Goal: Transaction & Acquisition: Purchase product/service

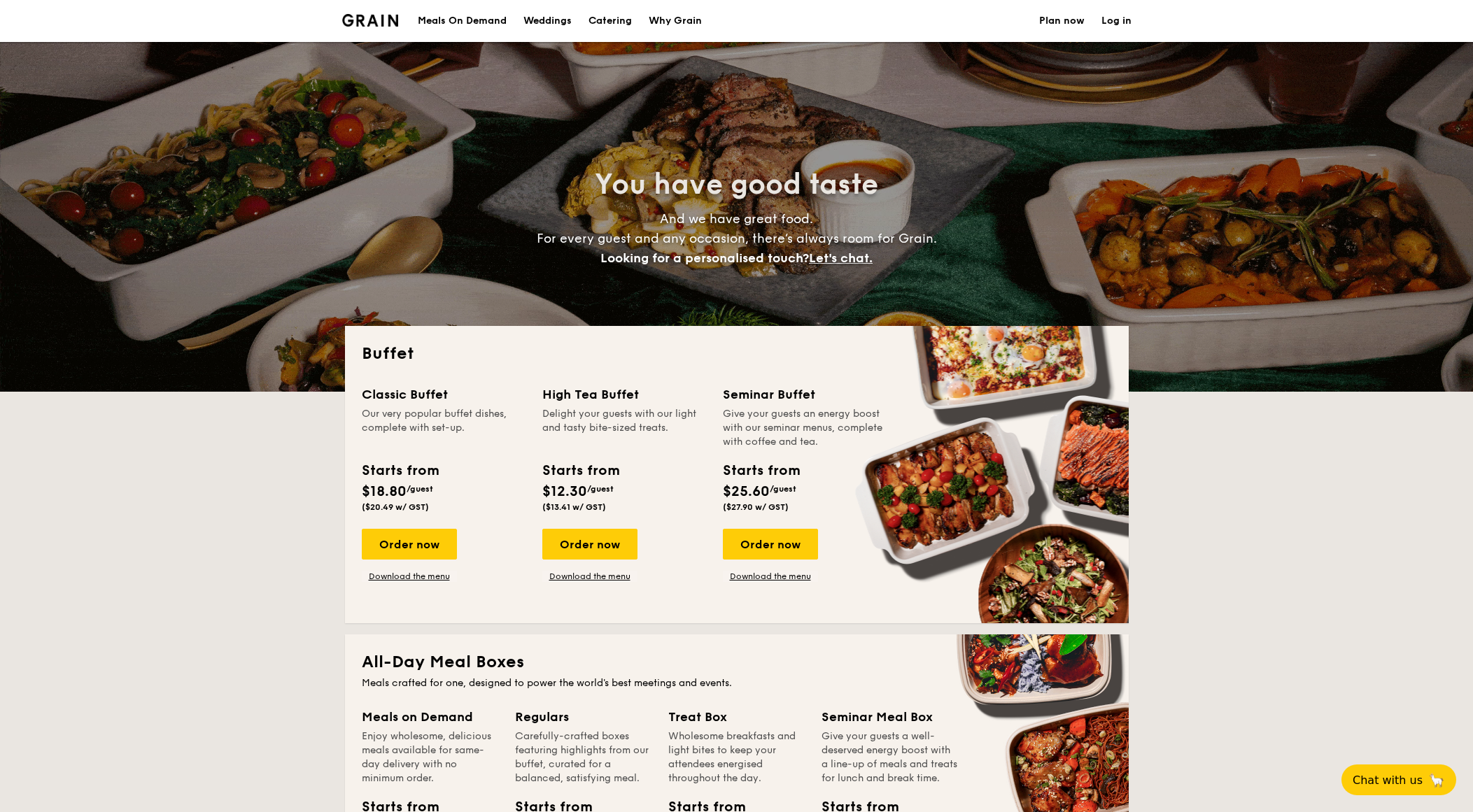
select select
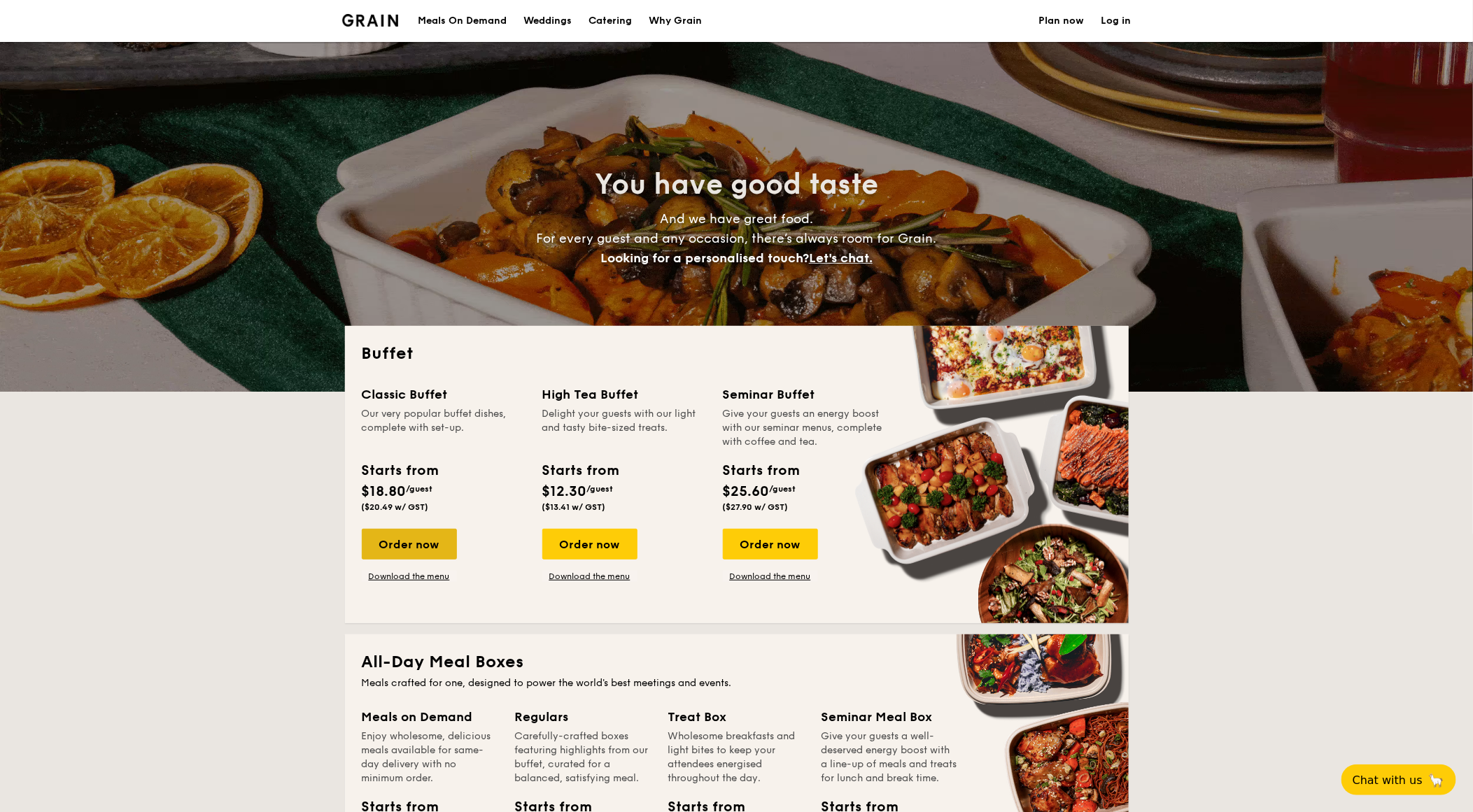
click at [396, 548] on div "Order now" at bounding box center [409, 544] width 95 height 31
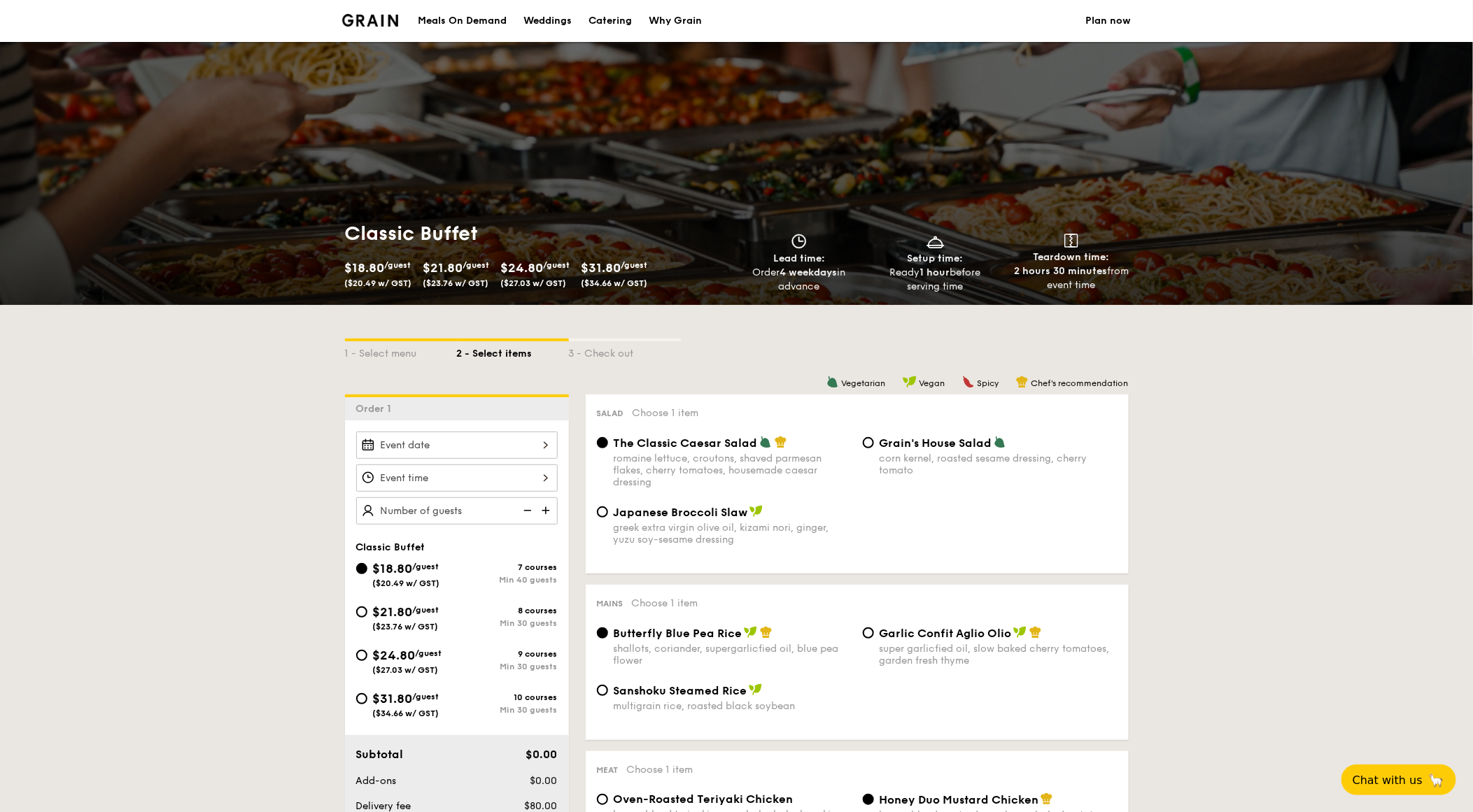
click at [549, 446] on div at bounding box center [457, 445] width 201 height 27
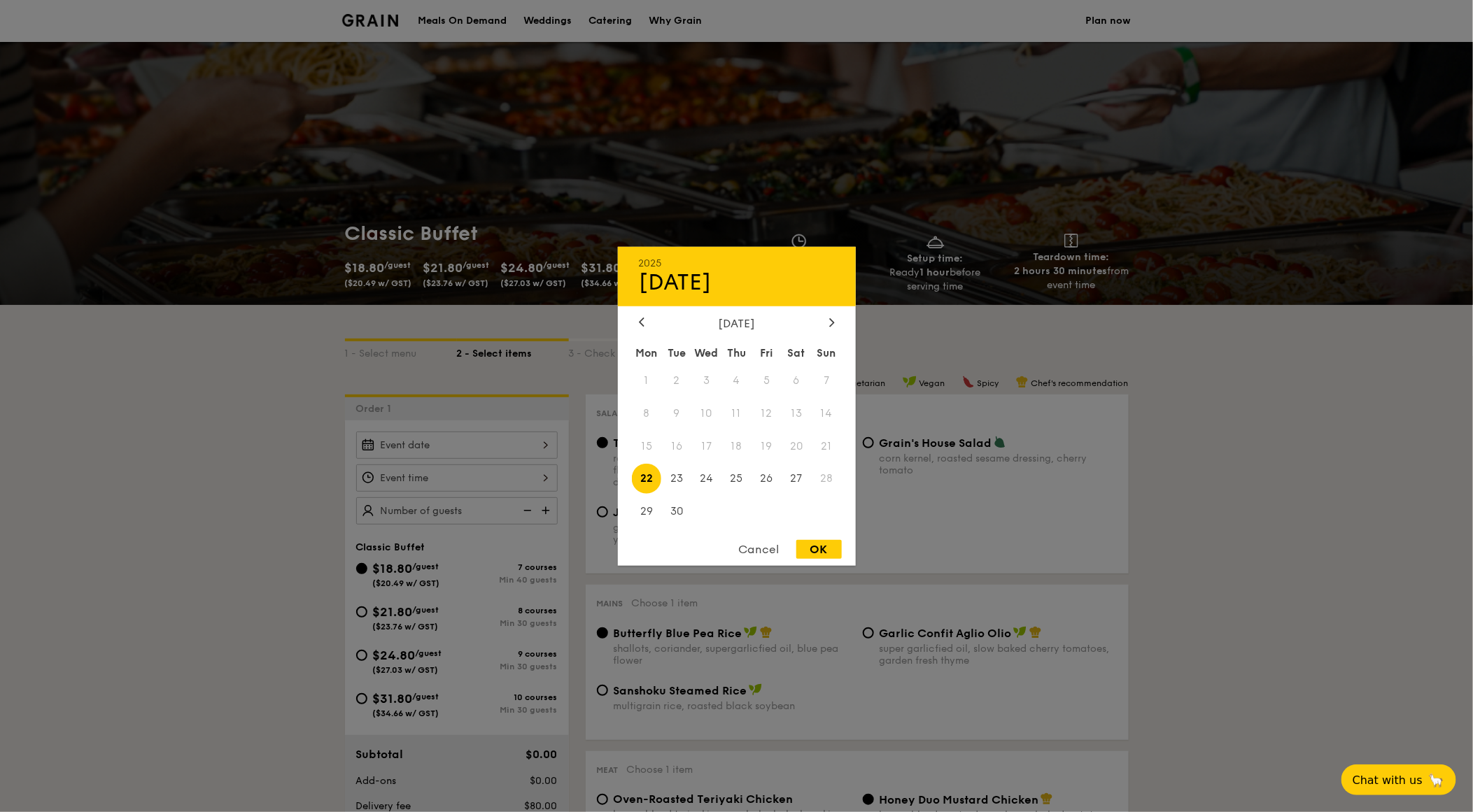
click at [836, 315] on div "2025 Sep [DATE] Tue Wed Thu Fri Sat Sun 1 2 3 4 5 6 7 8 9 10 11 12 13 14 15 16 …" at bounding box center [736, 406] width 238 height 319
click at [832, 320] on icon at bounding box center [831, 322] width 4 height 8
click at [770, 415] on span "10" at bounding box center [766, 412] width 30 height 30
click at [809, 546] on div "OK" at bounding box center [819, 549] width 45 height 19
type input "[DATE]"
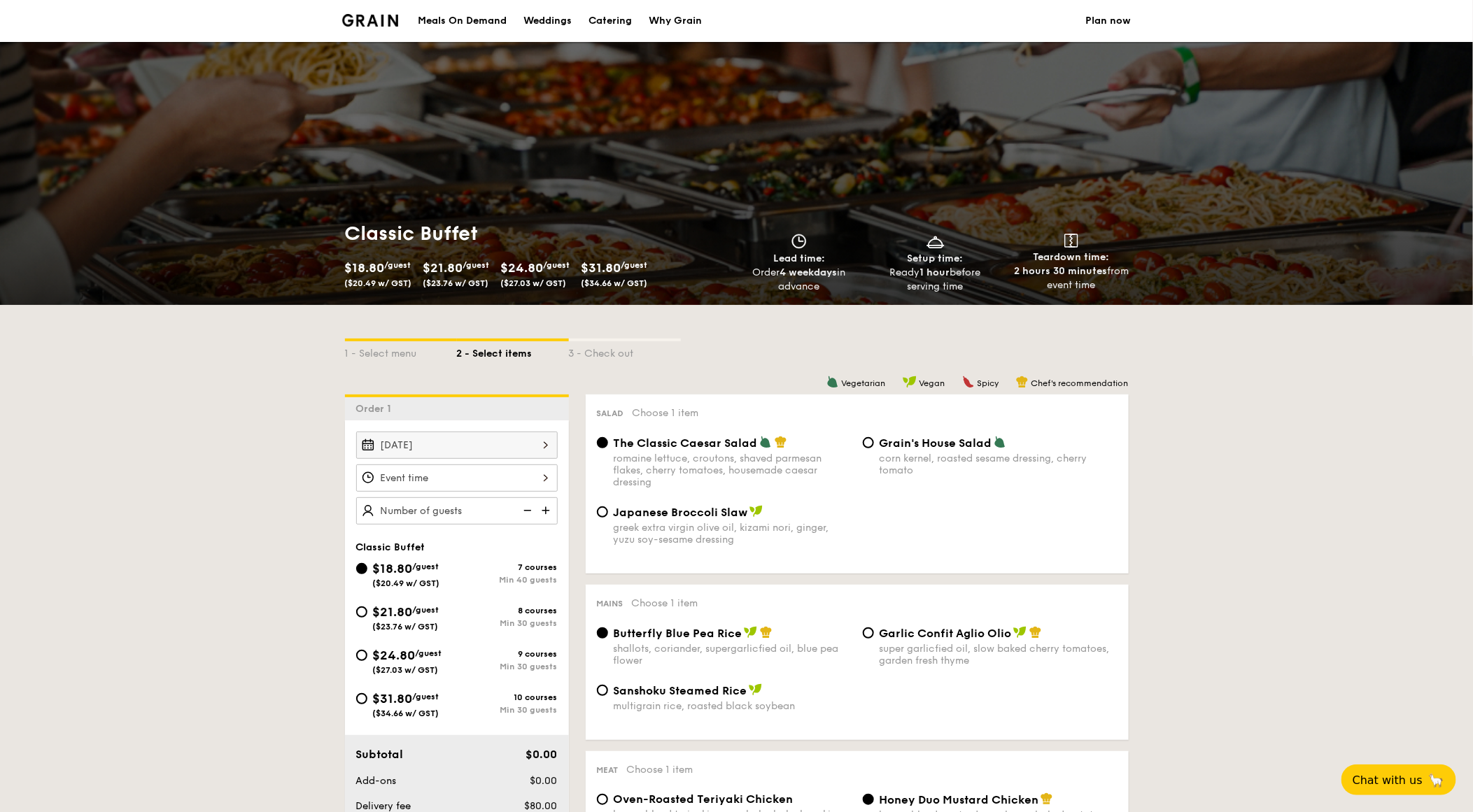
click at [508, 479] on div at bounding box center [457, 478] width 201 height 27
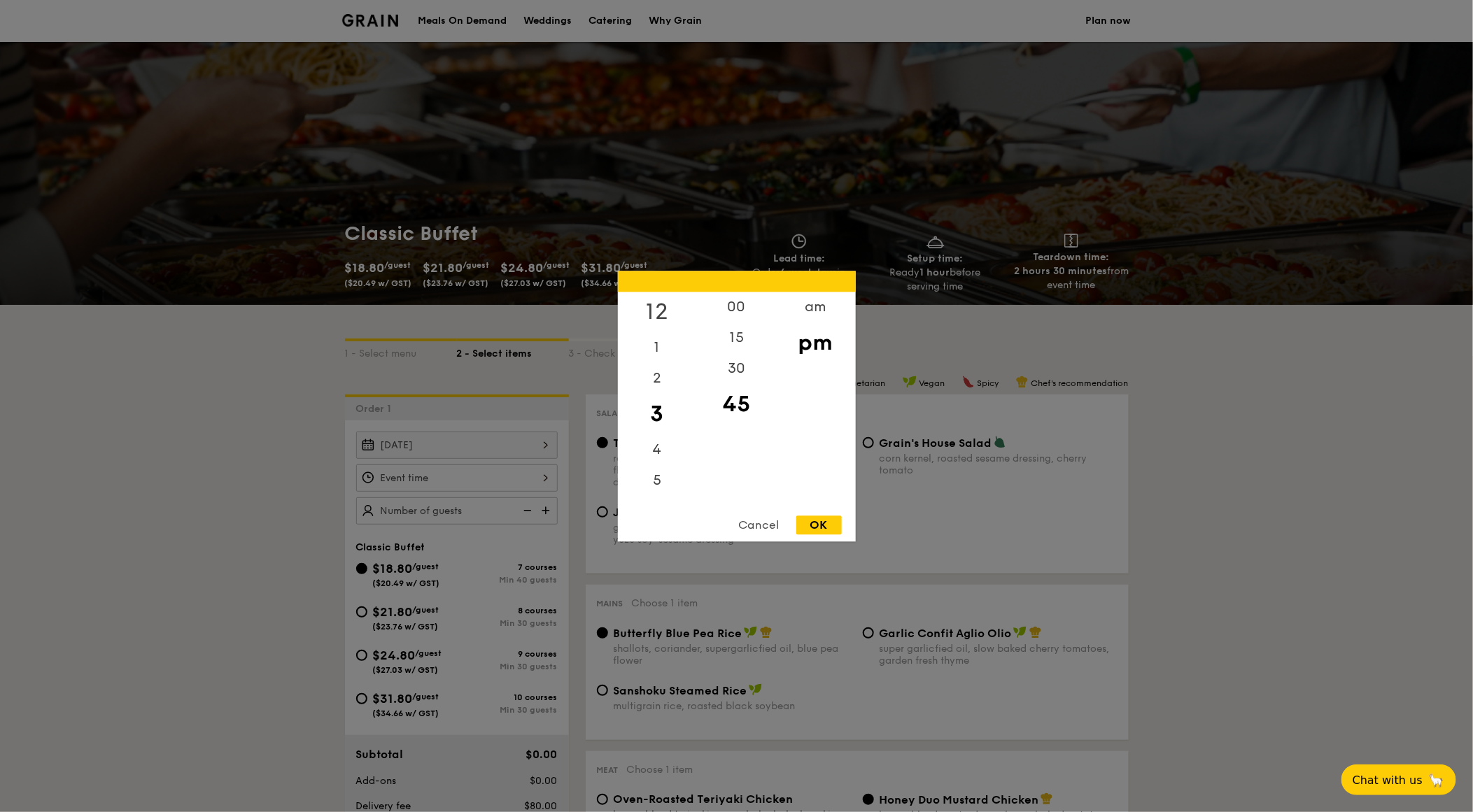
click at [674, 304] on div "12" at bounding box center [658, 312] width 79 height 40
click at [724, 315] on div "00" at bounding box center [736, 312] width 79 height 40
click at [816, 524] on div "OK" at bounding box center [819, 524] width 45 height 19
type input "12:00PM"
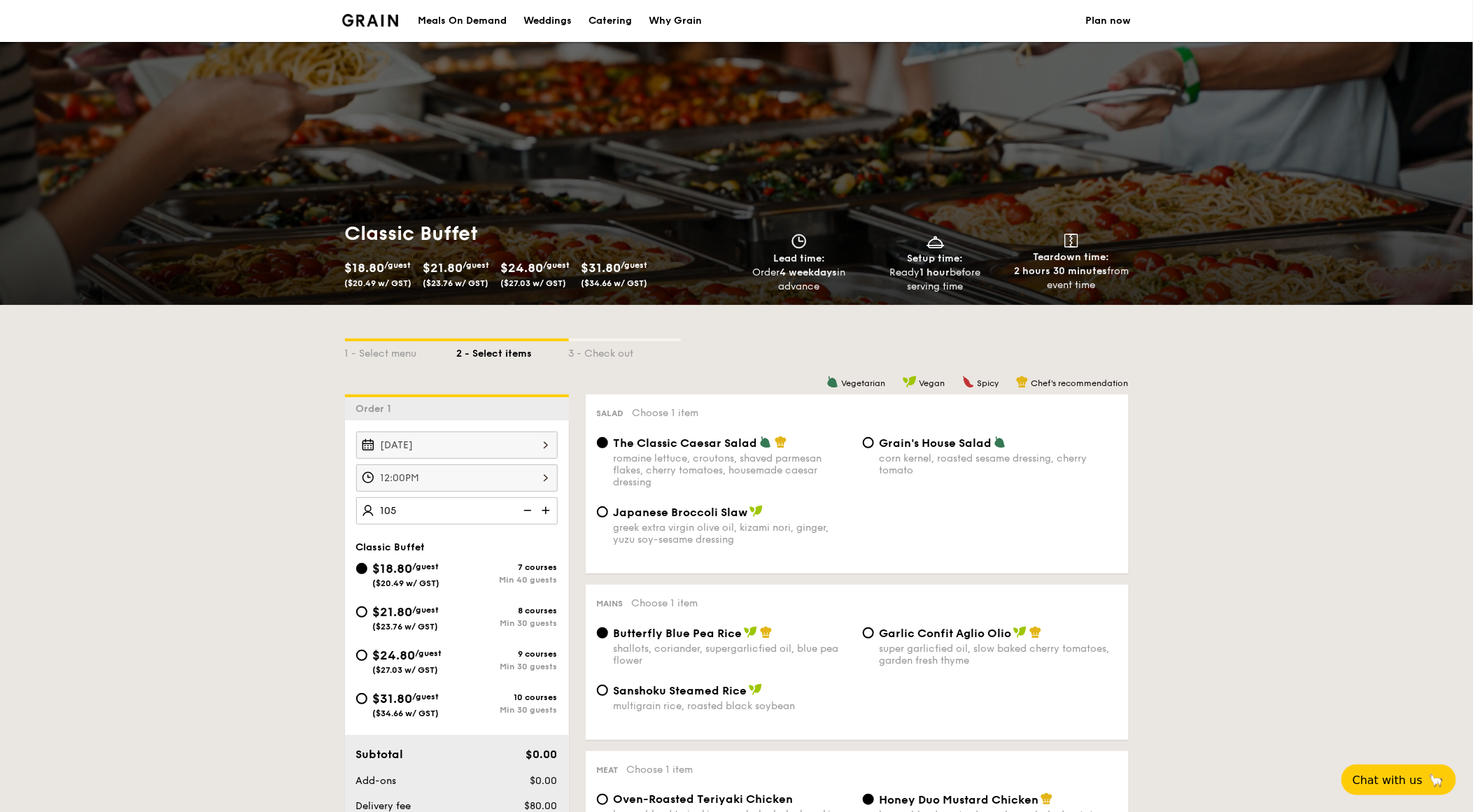
type input "105 guests"
click at [369, 705] on div "$31.80 /guest ($34.66 w/ GST)" at bounding box center [406, 703] width 101 height 29
click at [367, 704] on input "$31.80 /guest ($34.66 w/ GST) 10 courses Min 30 guests" at bounding box center [362, 699] width 11 height 11
radio input "true"
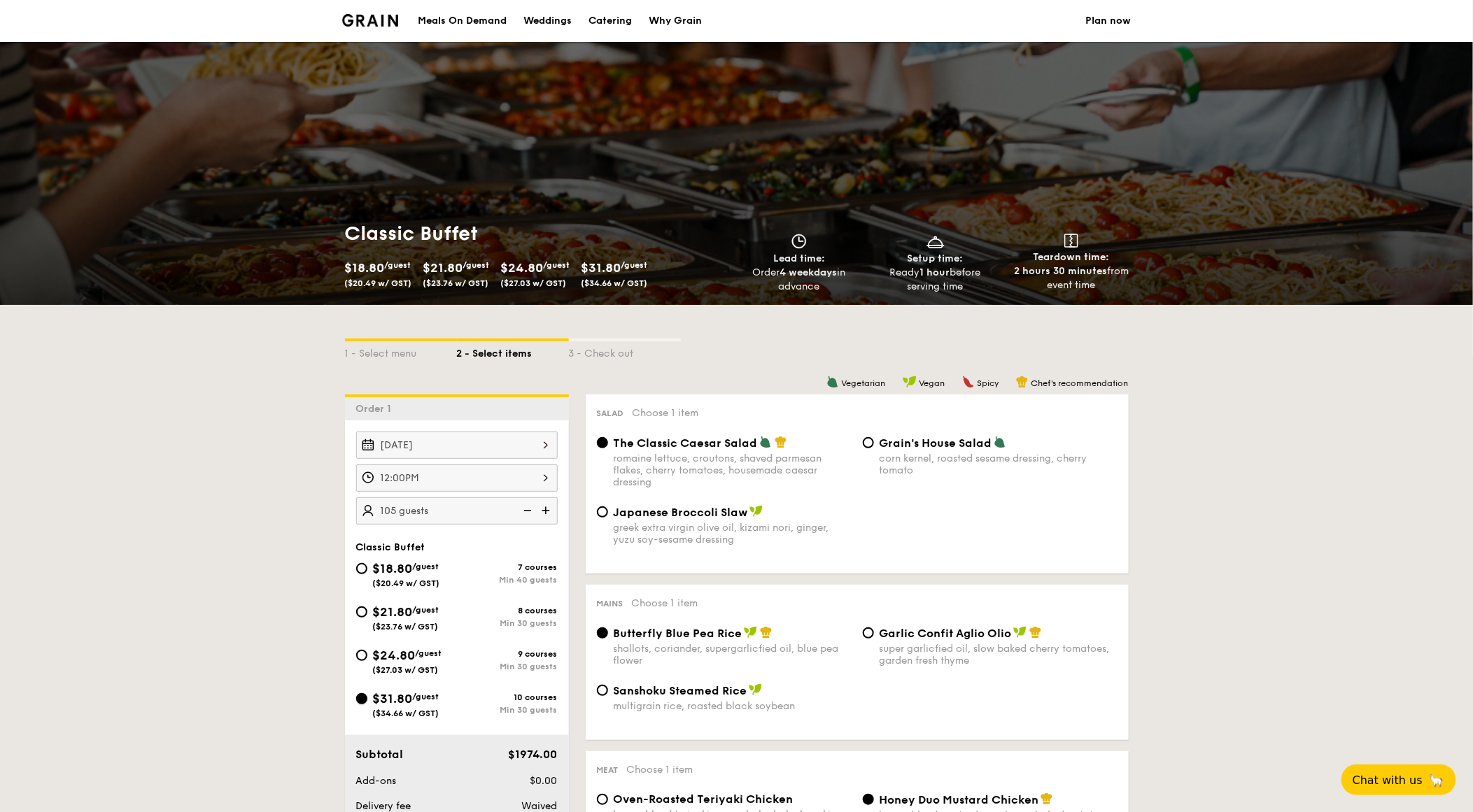
radio input "true"
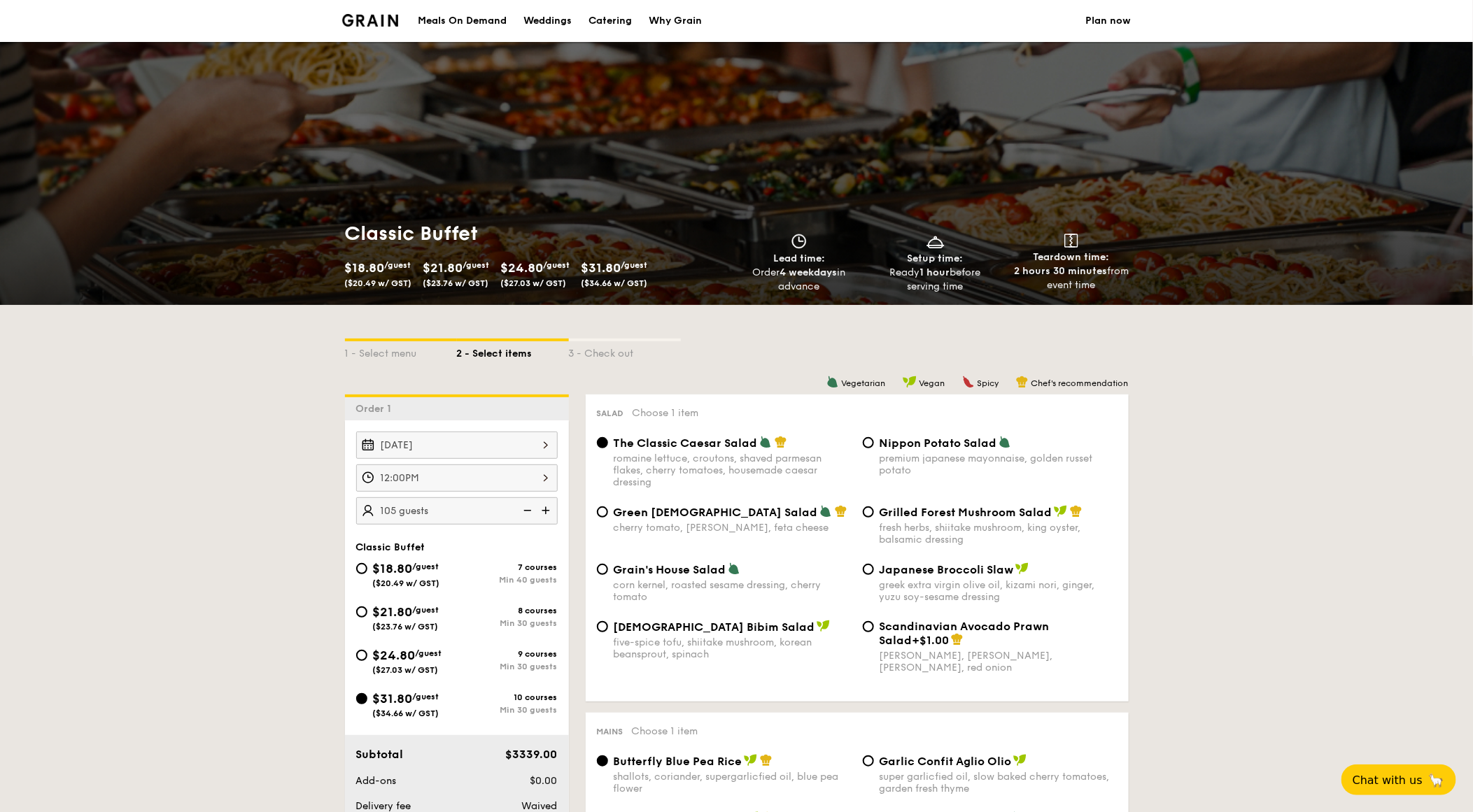
click at [680, 519] on span "Green [DEMOGRAPHIC_DATA] Salad" at bounding box center [716, 512] width 205 height 13
click at [608, 518] on input "Green Goddess Salad cherry tomato, [PERSON_NAME], feta cheese" at bounding box center [603, 512] width 11 height 11
radio input "true"
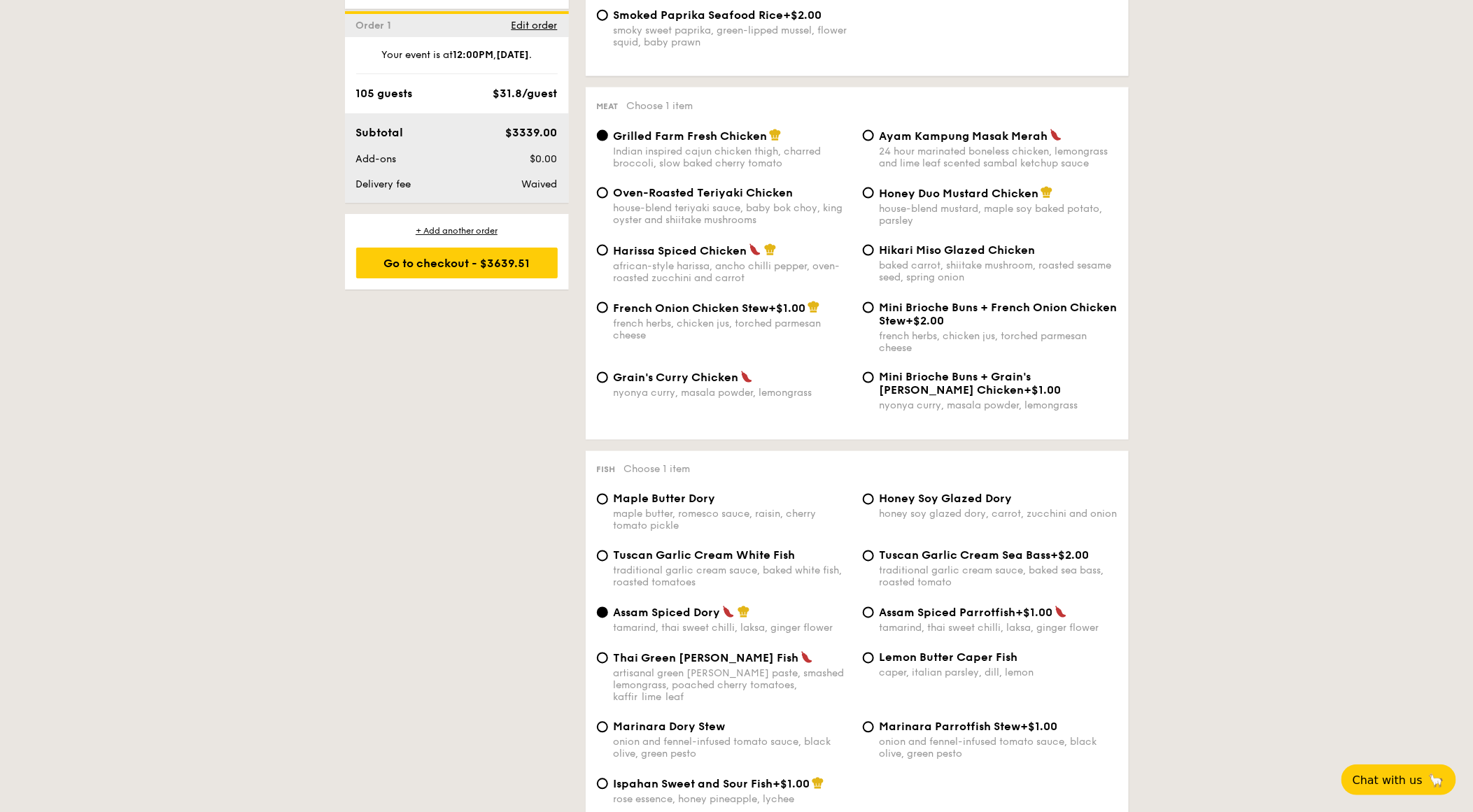
scroll to position [981, 0]
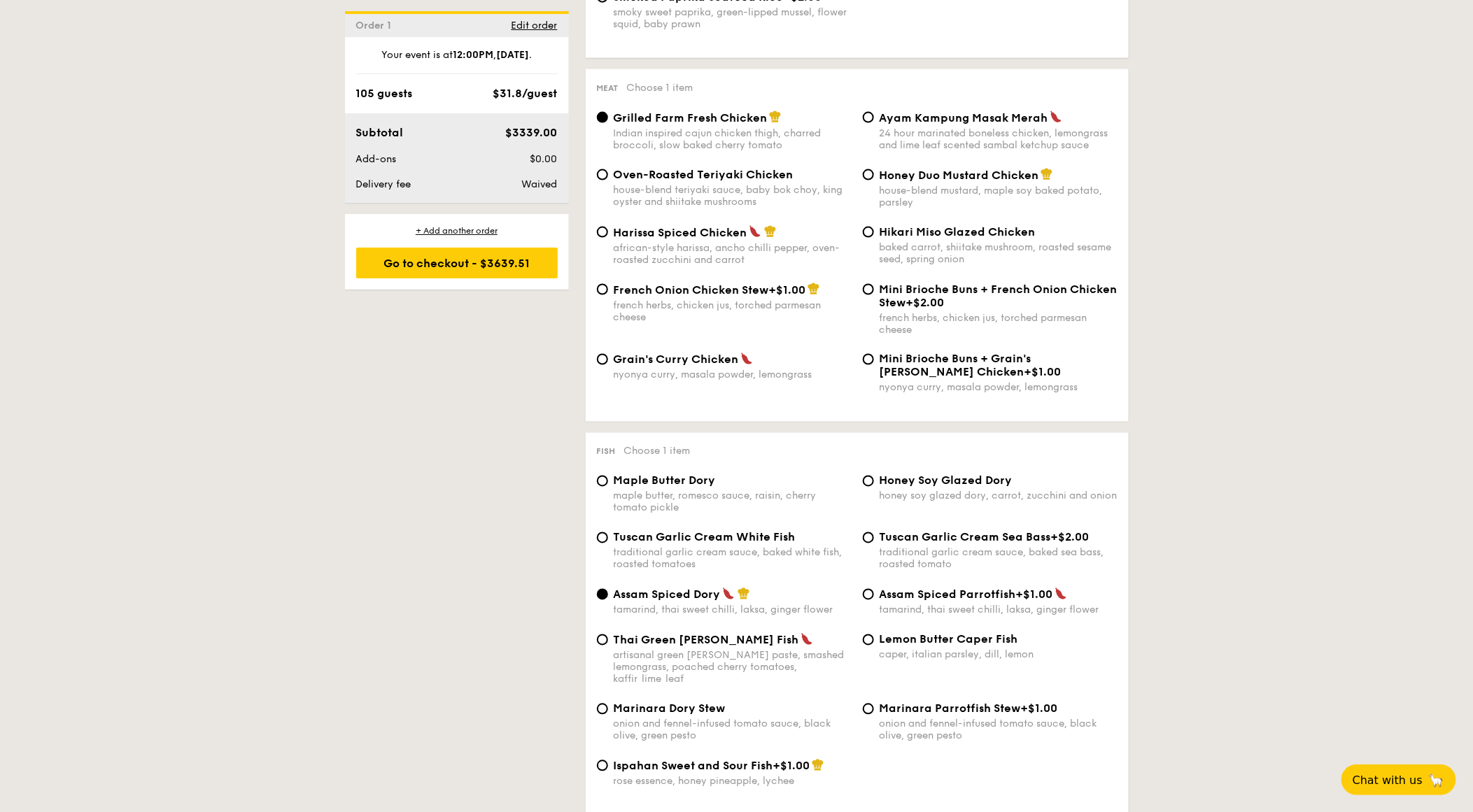
click at [689, 367] on span "Grain's Curry Chicken" at bounding box center [676, 360] width 125 height 13
click at [608, 365] on input "Grain's [PERSON_NAME] Chicken nyonya [PERSON_NAME], masala powder, lemongrass" at bounding box center [603, 359] width 11 height 11
radio input "true"
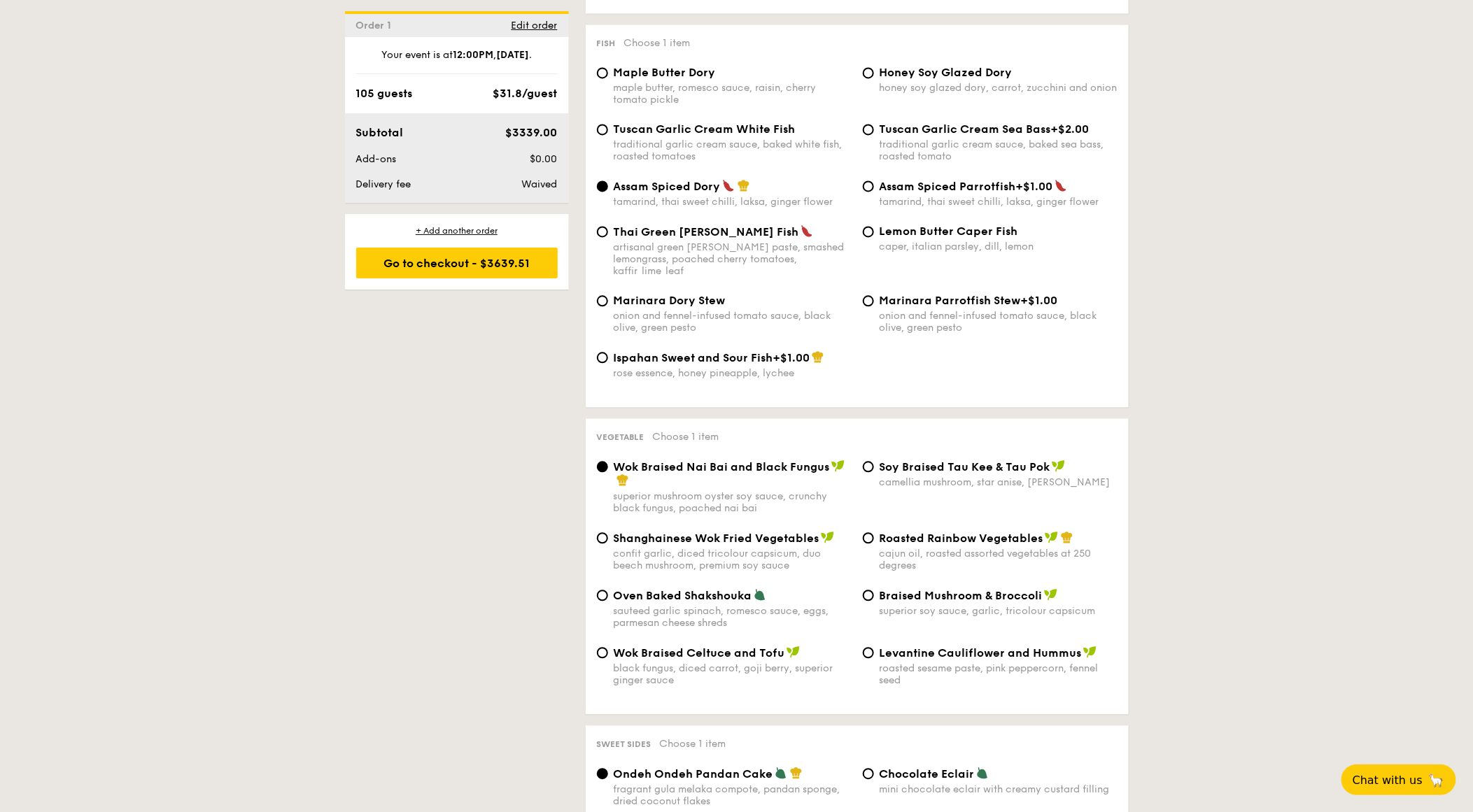
scroll to position [1395, 0]
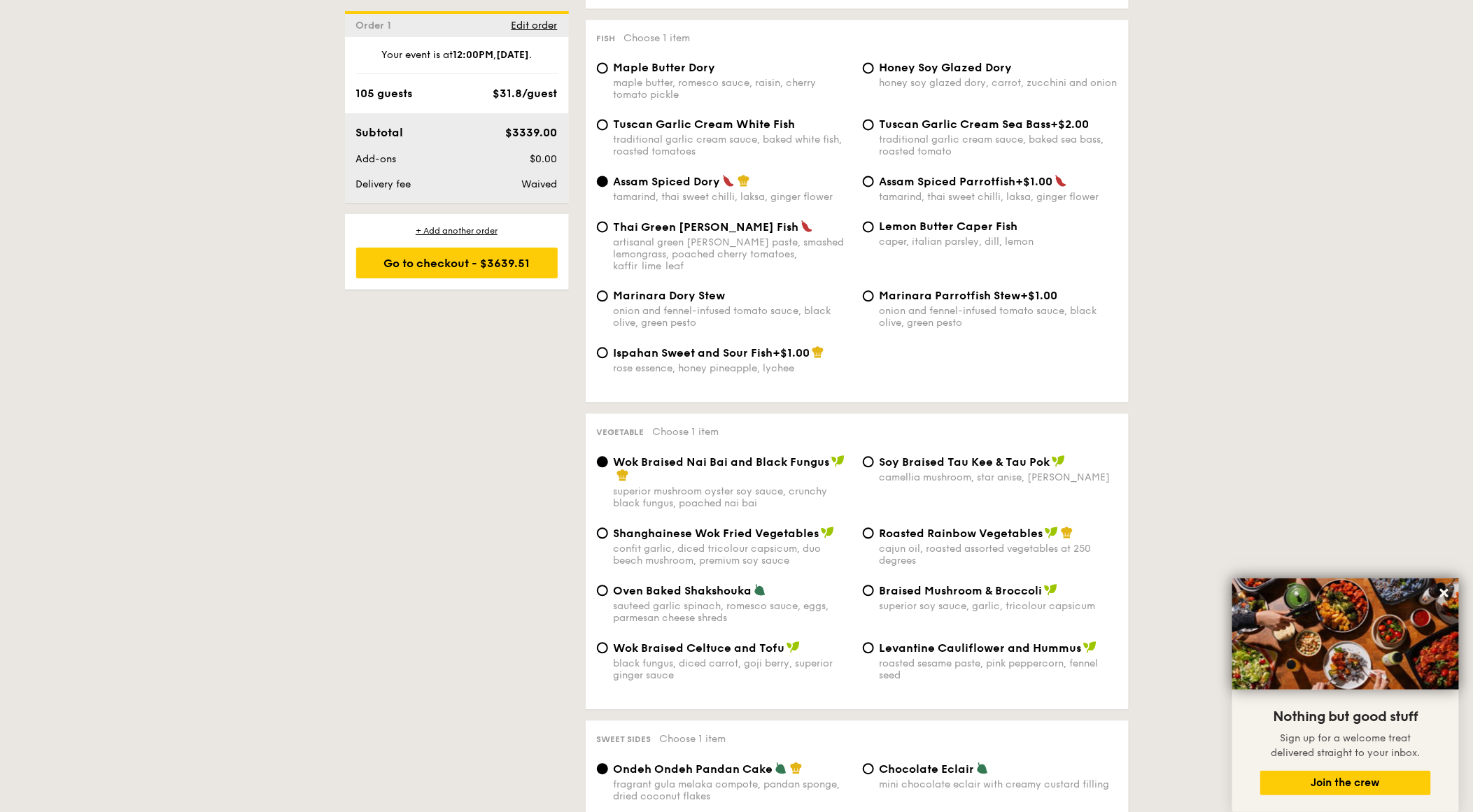
click at [894, 220] on div "Assam Spiced Dory tamarind, thai sweet chilli, laksa, ginger flower Assam Spice…" at bounding box center [857, 197] width 532 height 45
click at [893, 233] on span "Lemon Butter Caper Fish" at bounding box center [949, 226] width 139 height 13
click at [874, 232] on input "Lemon Butter Caper Fish caper, italian parsley, dill, lemon" at bounding box center [869, 226] width 11 height 11
radio input "true"
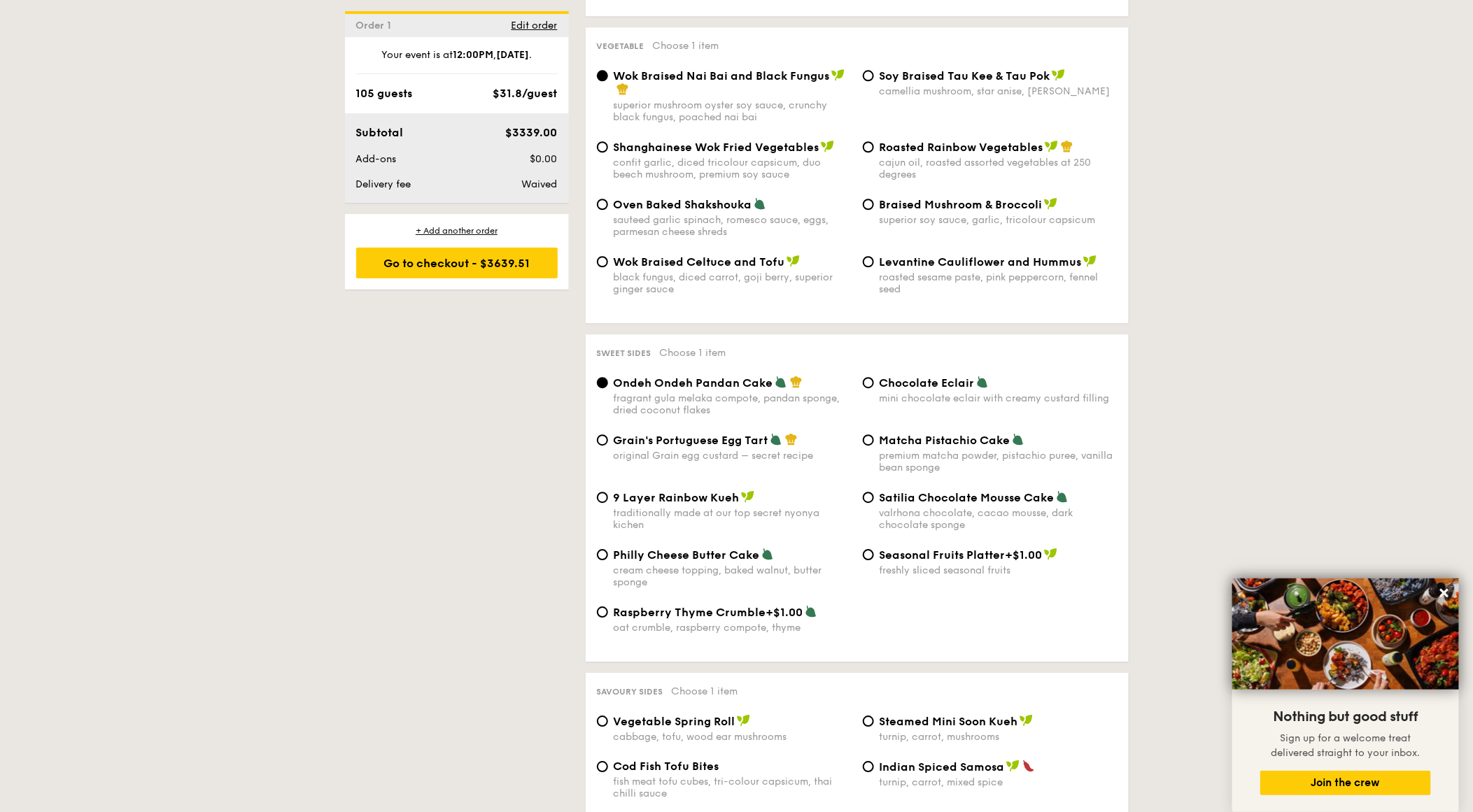
scroll to position [1795, 0]
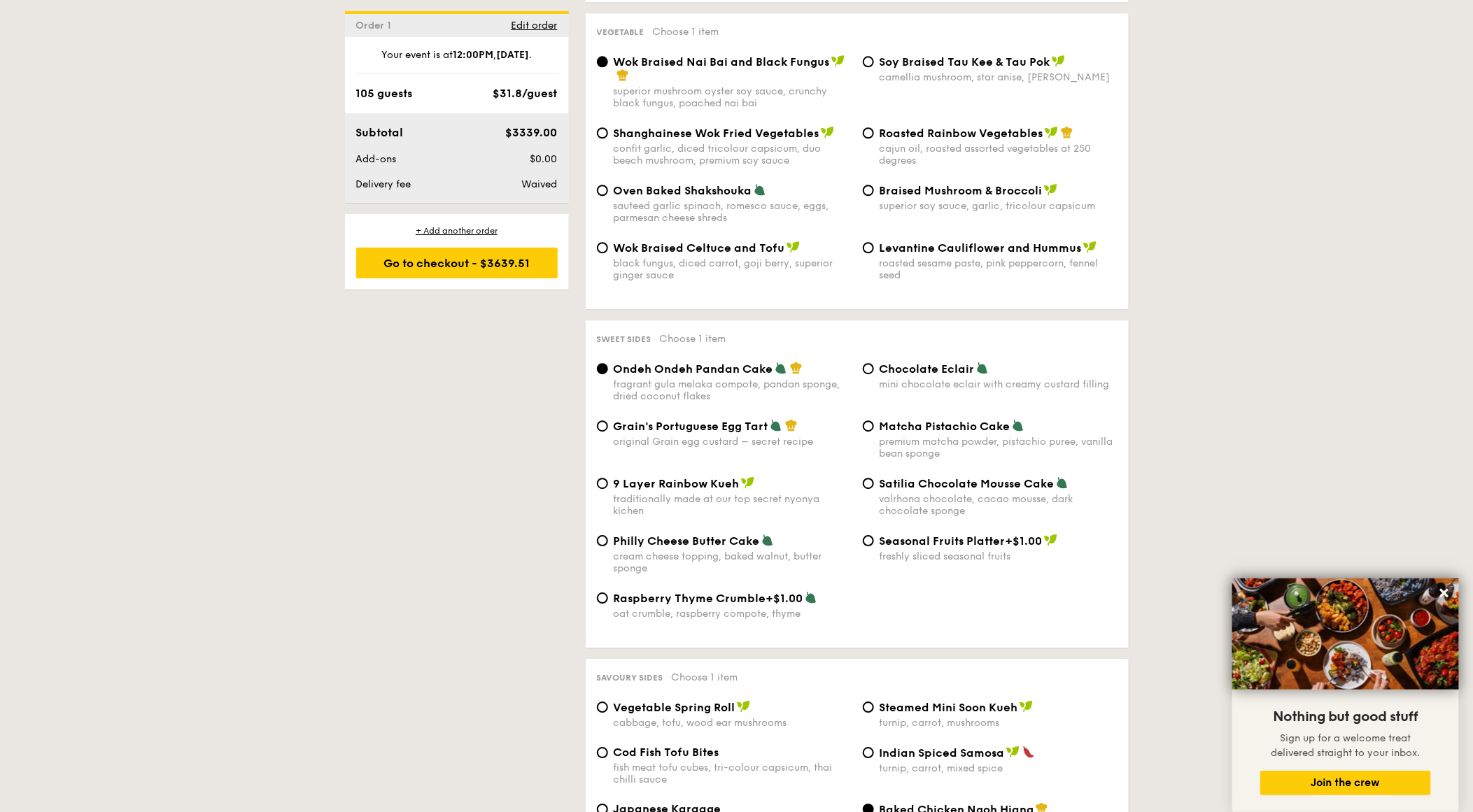
click at [701, 221] on div "sauteed garlic spinach, romesco sauce, eggs, parmesan cheese shreds" at bounding box center [732, 212] width 238 height 24
click at [608, 196] on input "Oven Baked Shakshouka sauteed garlic spinach, romesco sauce, eggs, parmesan che…" at bounding box center [603, 190] width 11 height 11
radio input "true"
click at [703, 419] on div "Ondeh Ondeh Pandan Cake fragrant [PERSON_NAME] melaka compote, pandan sponge, d…" at bounding box center [857, 390] width 532 height 57
click at [703, 433] on span "Grain's Portuguese Egg Tart" at bounding box center [691, 426] width 155 height 13
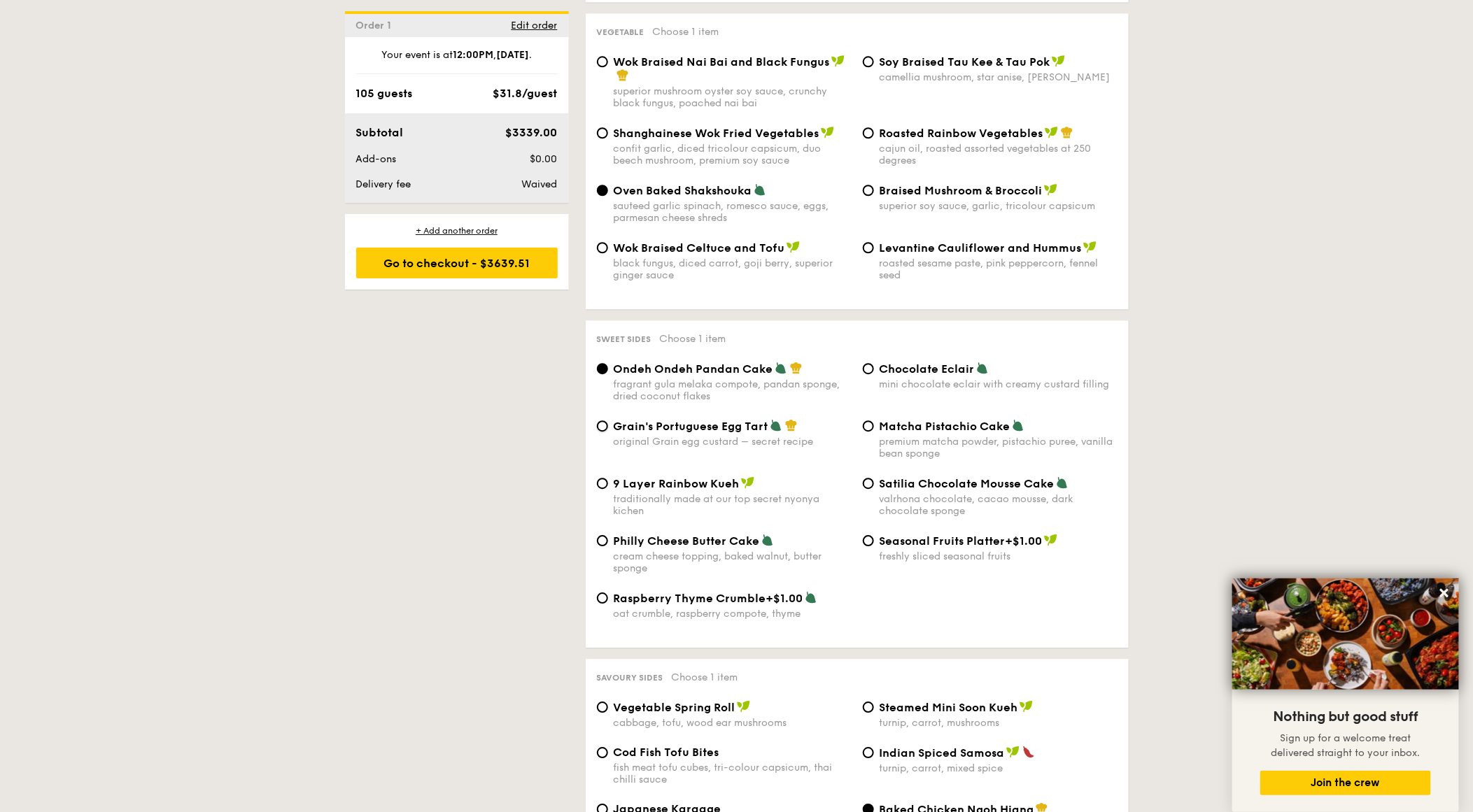
click at [608, 432] on input "Grain's Portuguese Egg Tart original Grain egg custard – secret recipe" at bounding box center [603, 426] width 11 height 11
radio input "true"
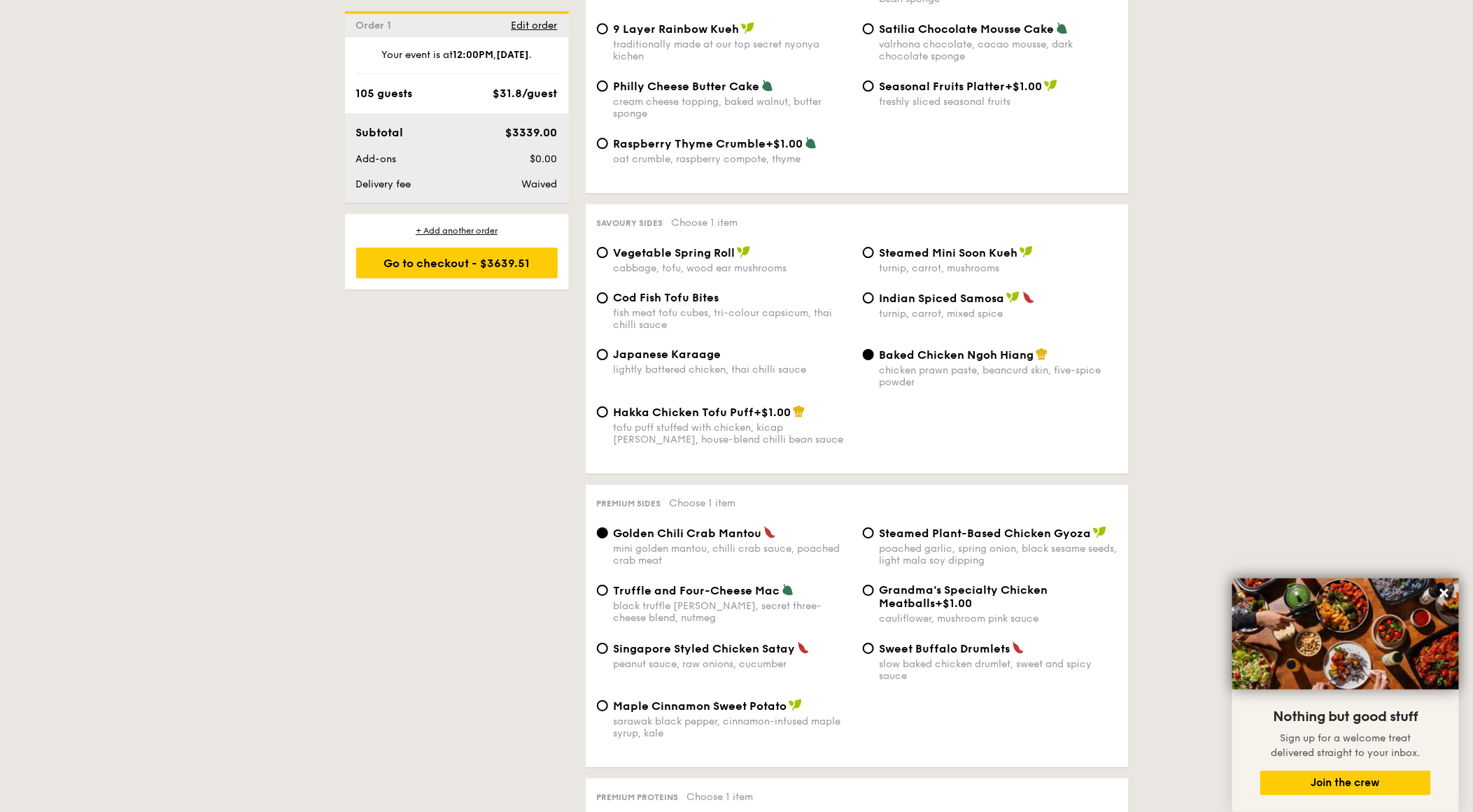
scroll to position [2285, 0]
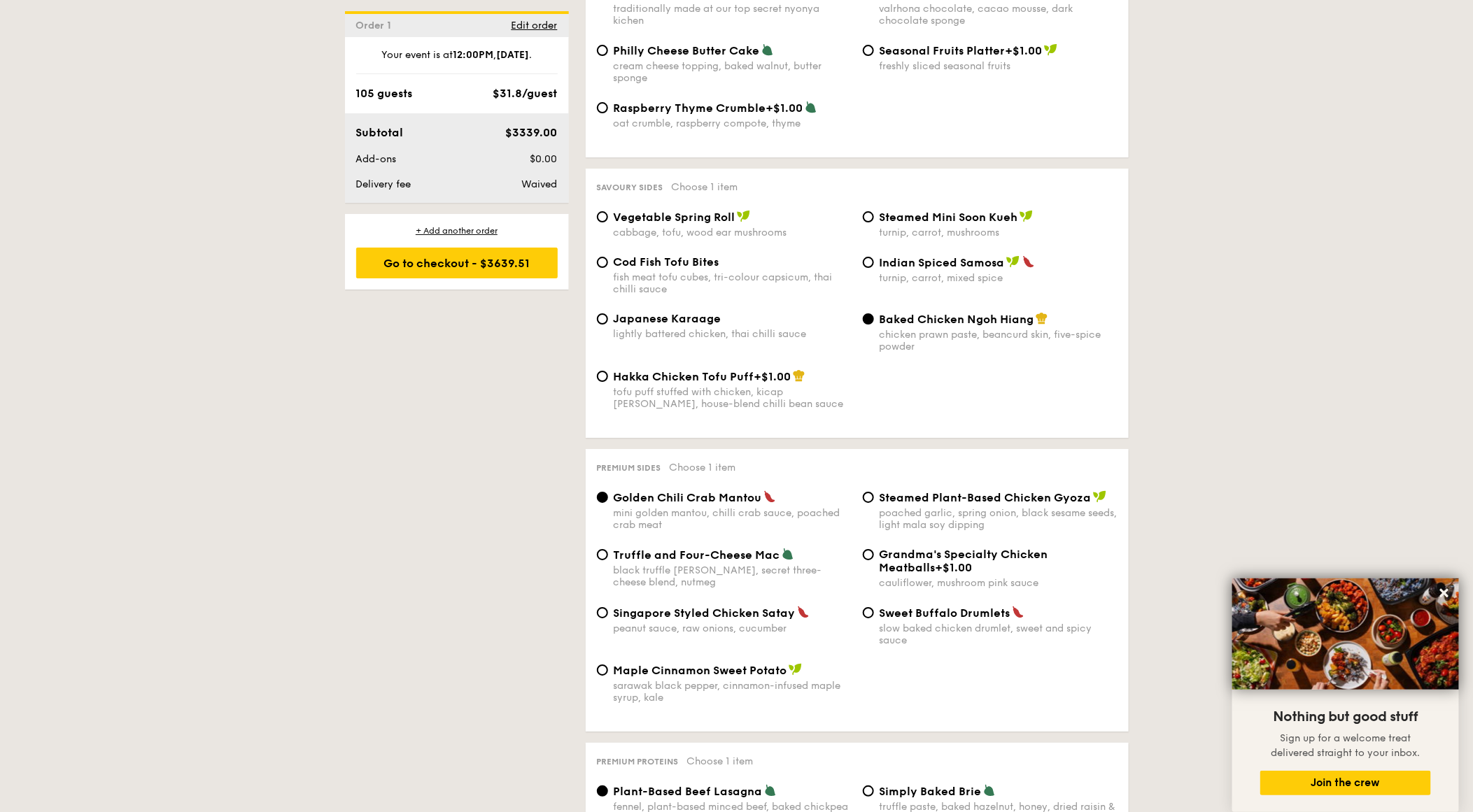
click at [700, 325] on span "Japanese Karaage" at bounding box center [668, 318] width 108 height 13
click at [608, 325] on input "Japanese Karaage lightly battered chicken, thai chilli sauce" at bounding box center [603, 319] width 11 height 11
radio input "true"
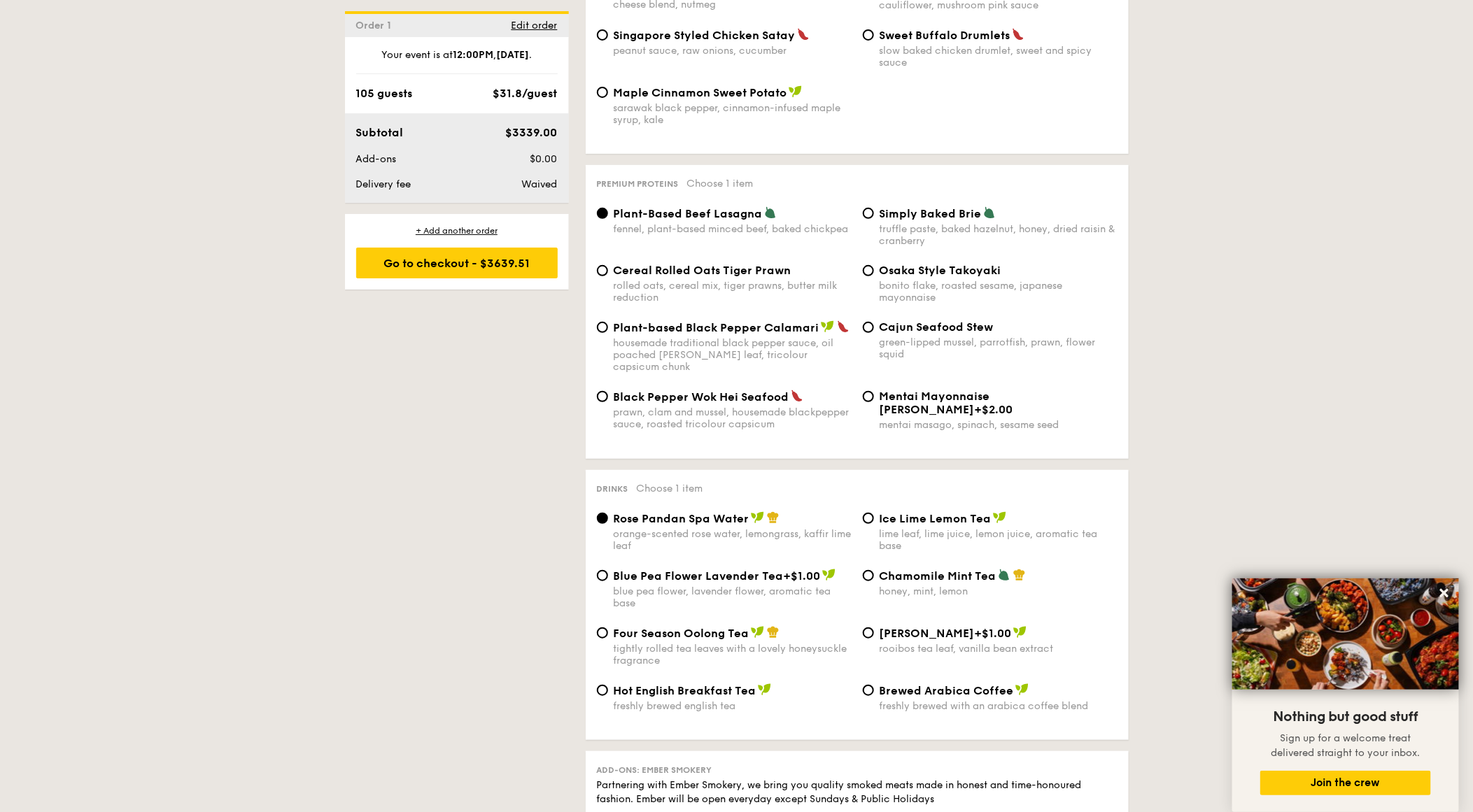
scroll to position [2868, 0]
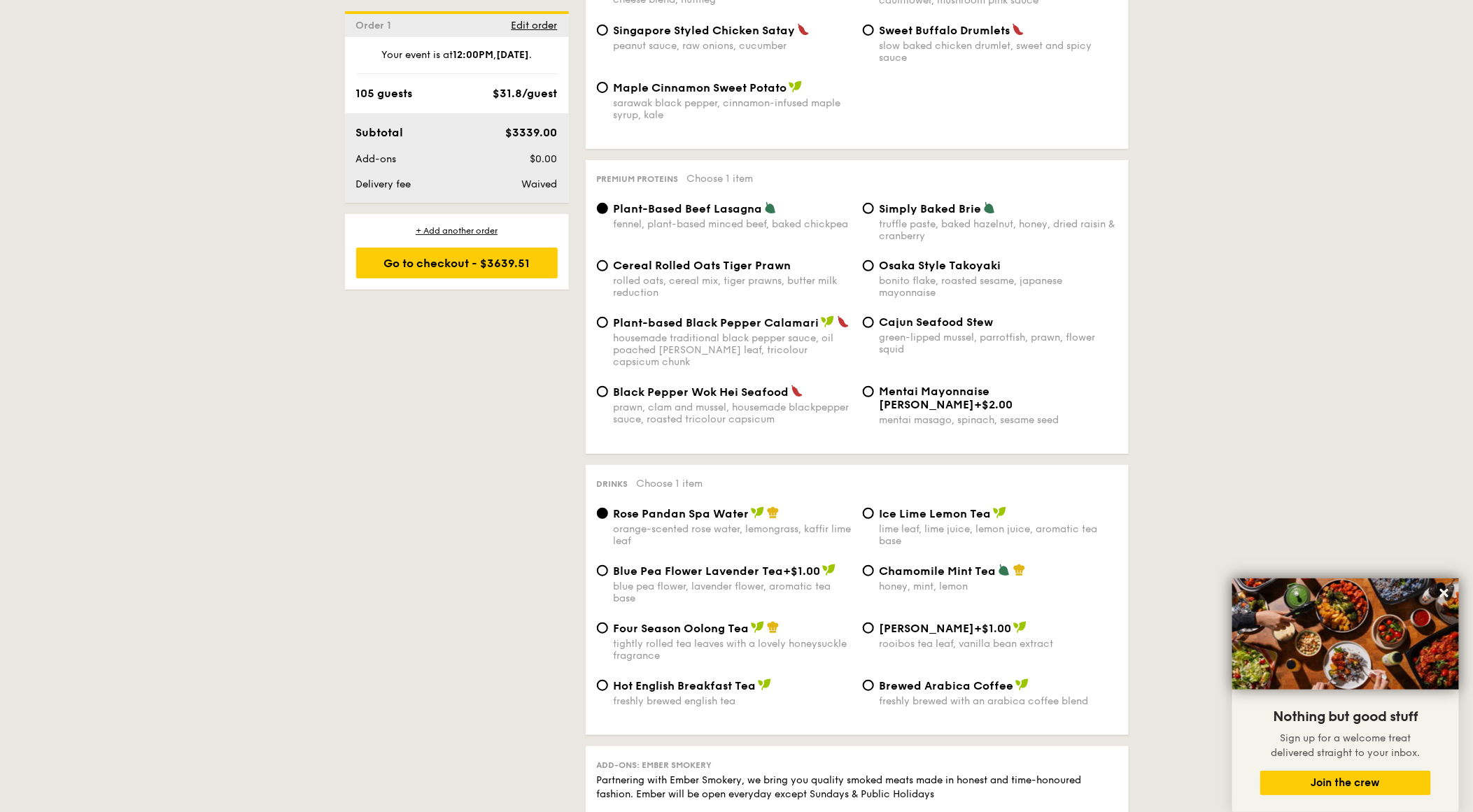
click at [915, 329] on span "Cajun Seafood Stew" at bounding box center [937, 322] width 114 height 13
click at [874, 328] on input "Cajun Seafood Stew green-lipped mussel, parrotfish, prawn, flower squid" at bounding box center [869, 322] width 11 height 11
radio input "true"
click at [912, 520] on span "Ice Lime Lemon Tea" at bounding box center [936, 514] width 112 height 13
click at [874, 519] on input "Ice Lime Lemon Tea lime leaf, lime juice, lemon juice, aromatic tea base" at bounding box center [869, 513] width 11 height 11
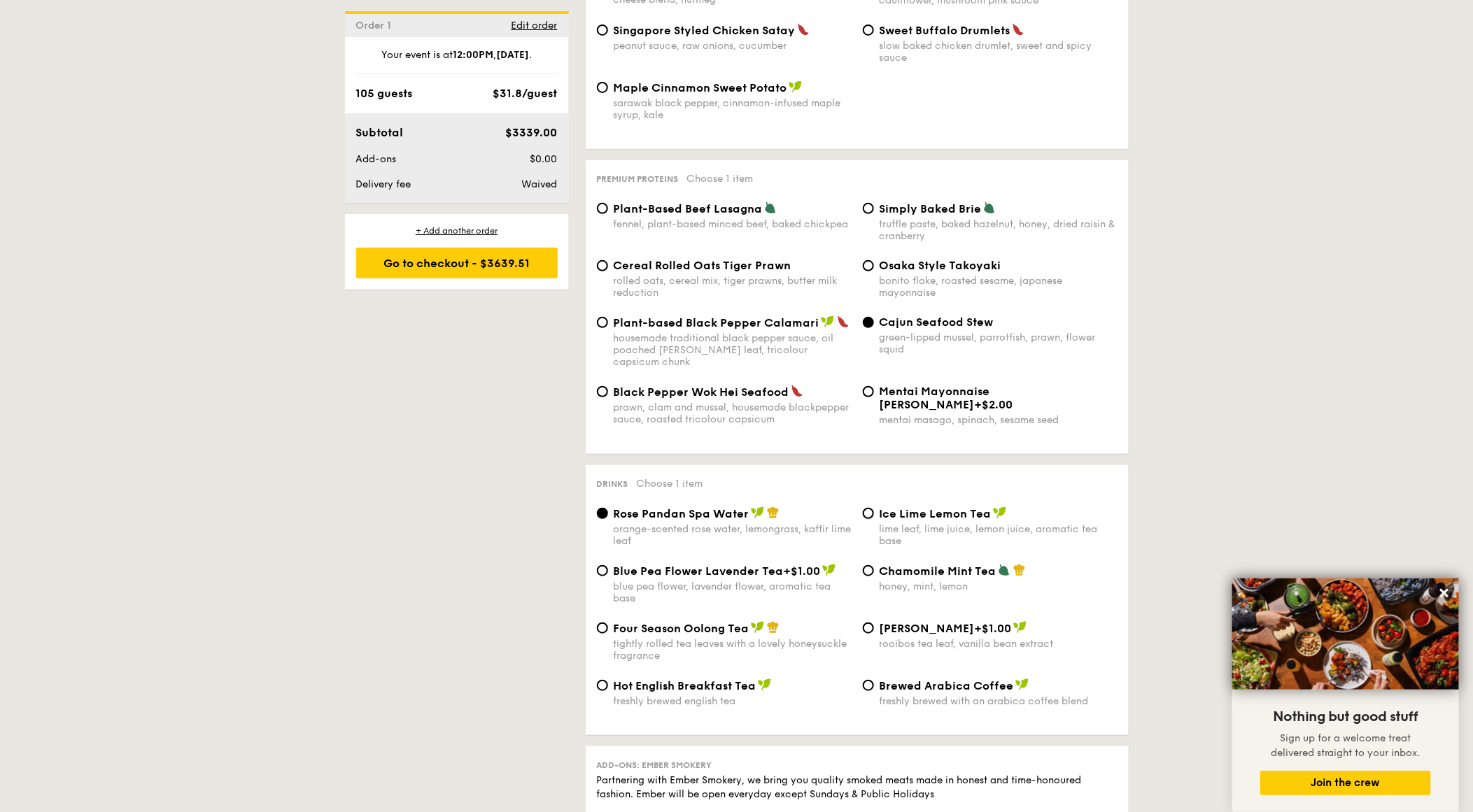
radio input "true"
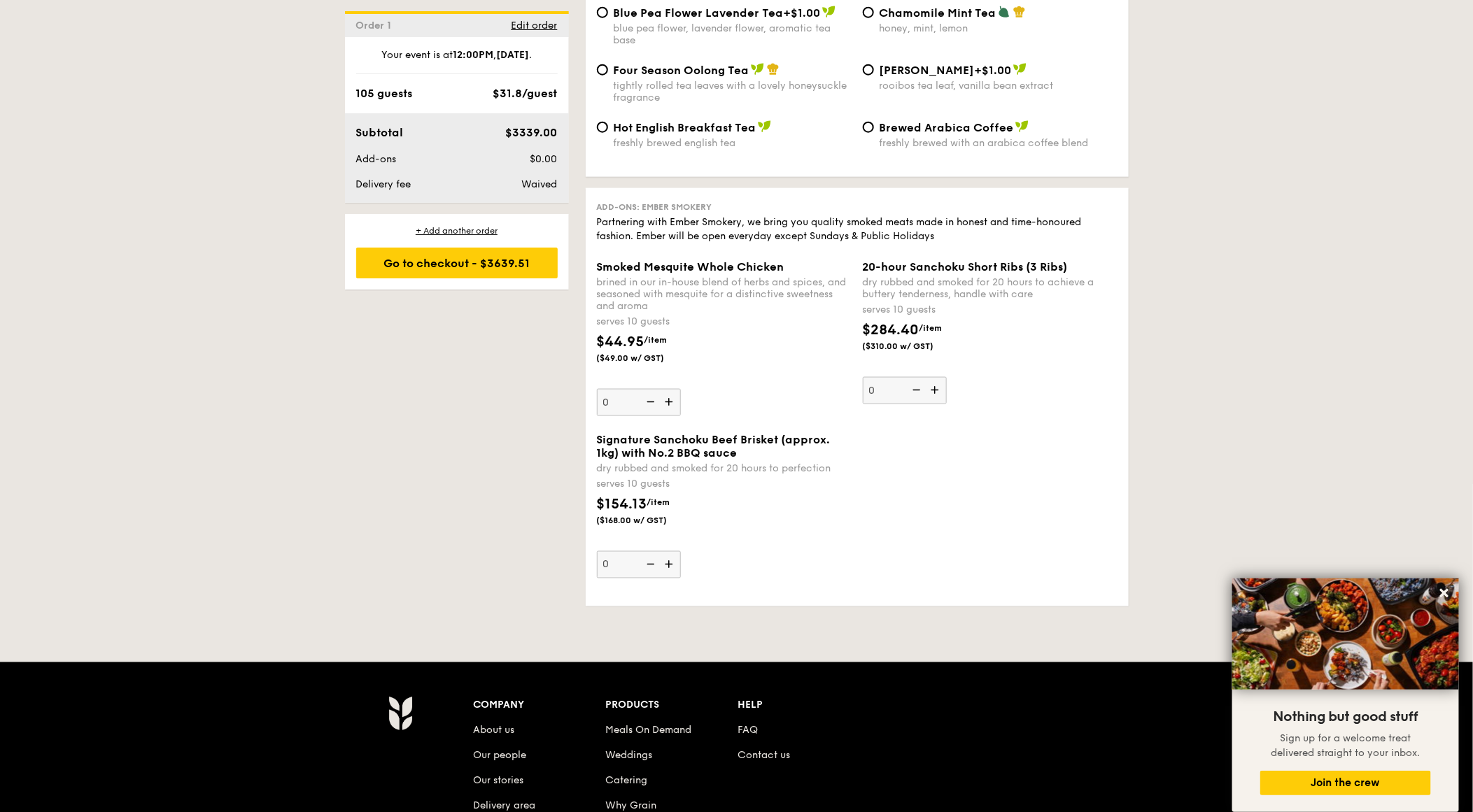
scroll to position [3436, 0]
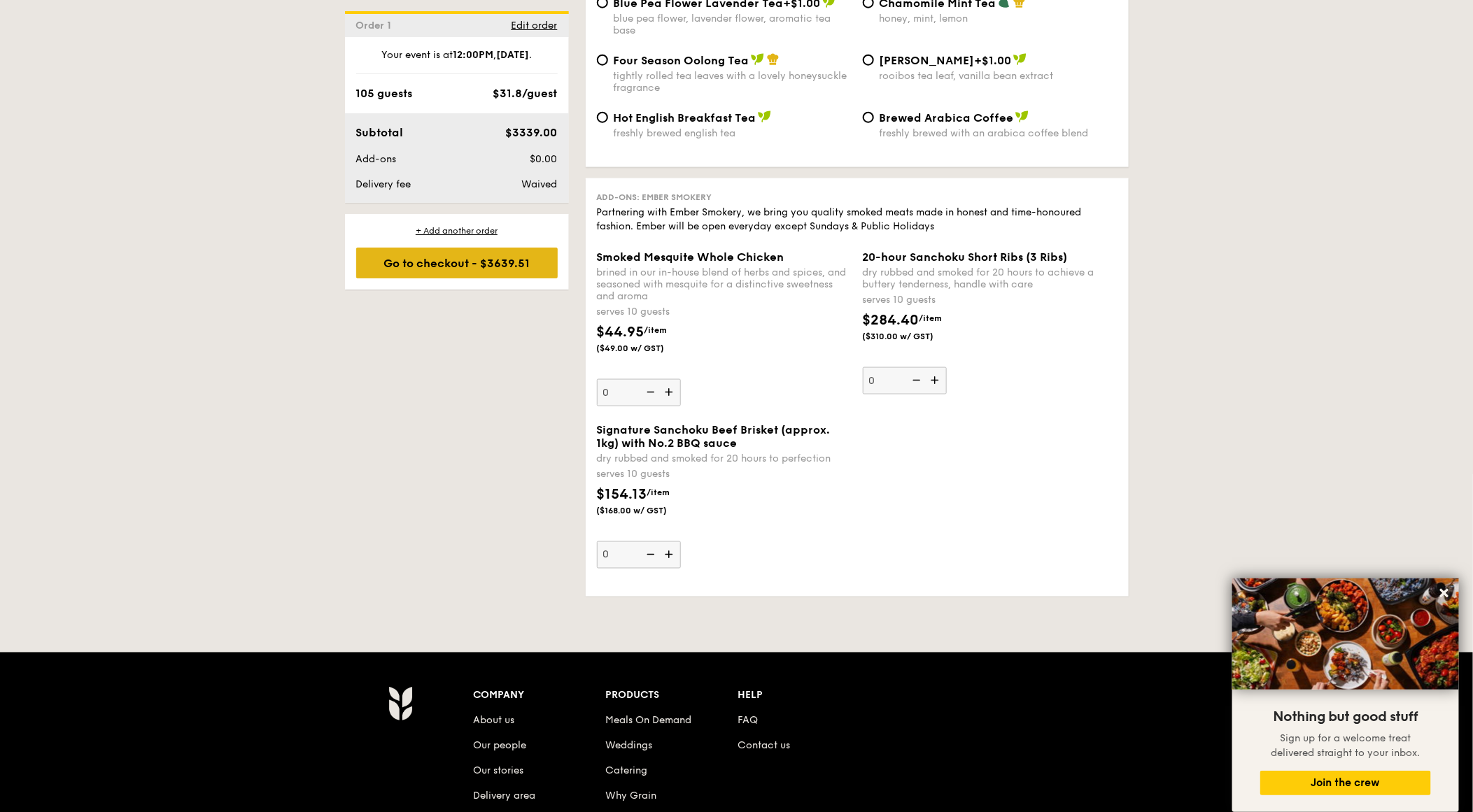
click at [471, 270] on div "Go to checkout - $3639.51" at bounding box center [457, 263] width 201 height 31
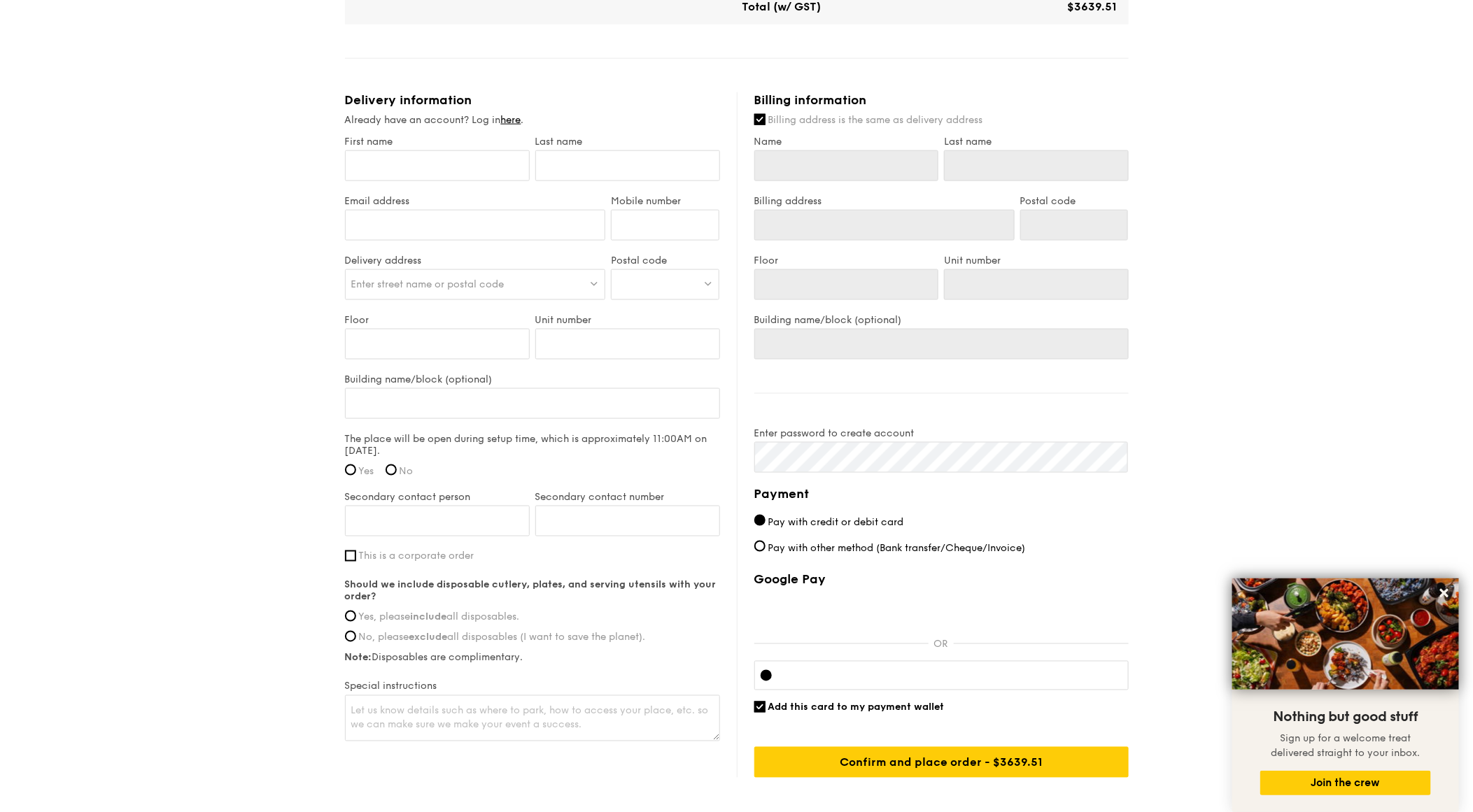
scroll to position [787, 0]
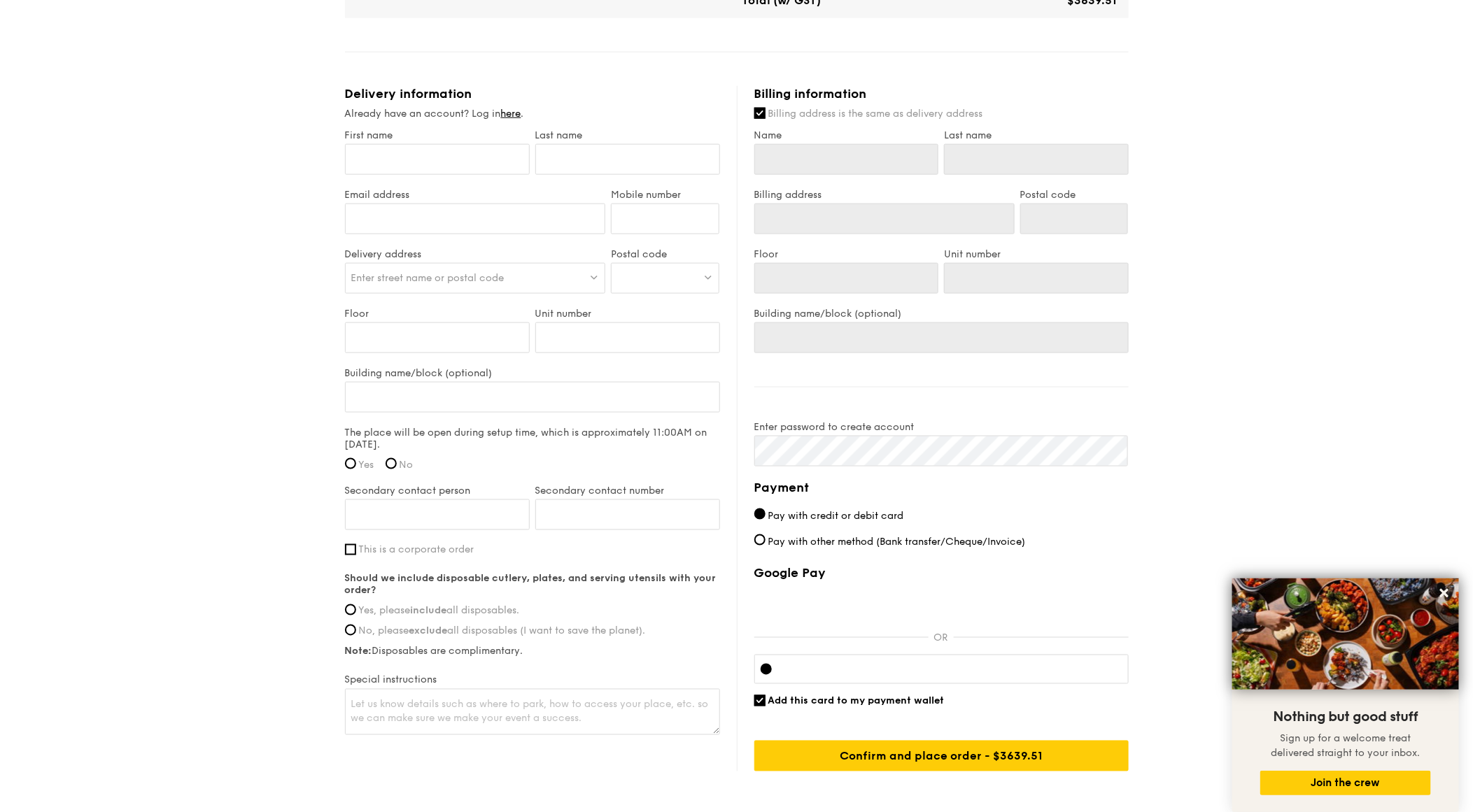
click at [1263, 415] on div "1 - Select menu 2 - Select items 3 - Check out Classic Buffet $31.80 /guest ($3…" at bounding box center [736, 20] width 1473 height 1614
click at [269, 487] on div "1 - Select menu 2 - Select items 3 - Check out Classic Buffet $31.80 /guest ($3…" at bounding box center [736, 20] width 1473 height 1614
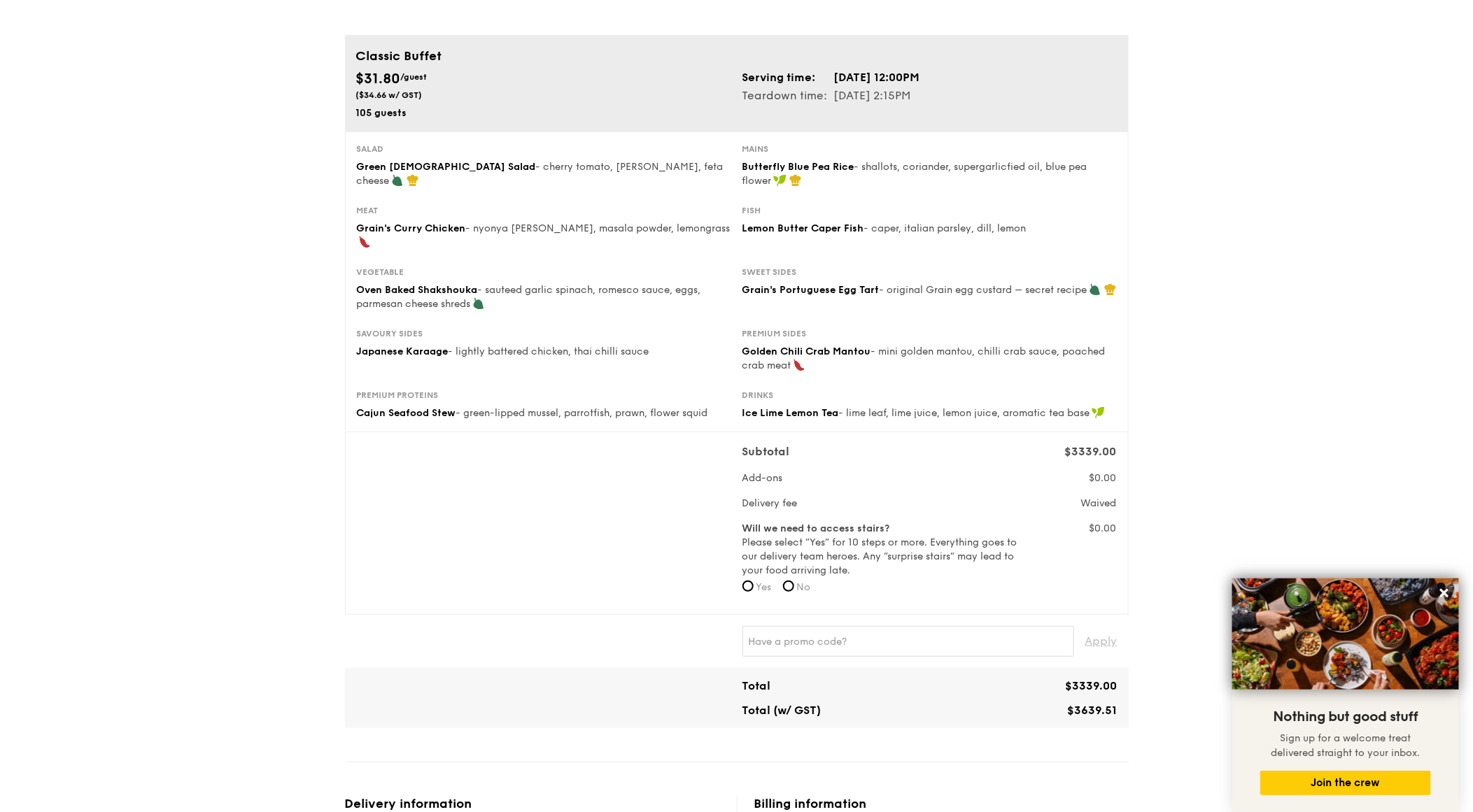
scroll to position [845, 0]
